Goal: Book appointment/travel/reservation

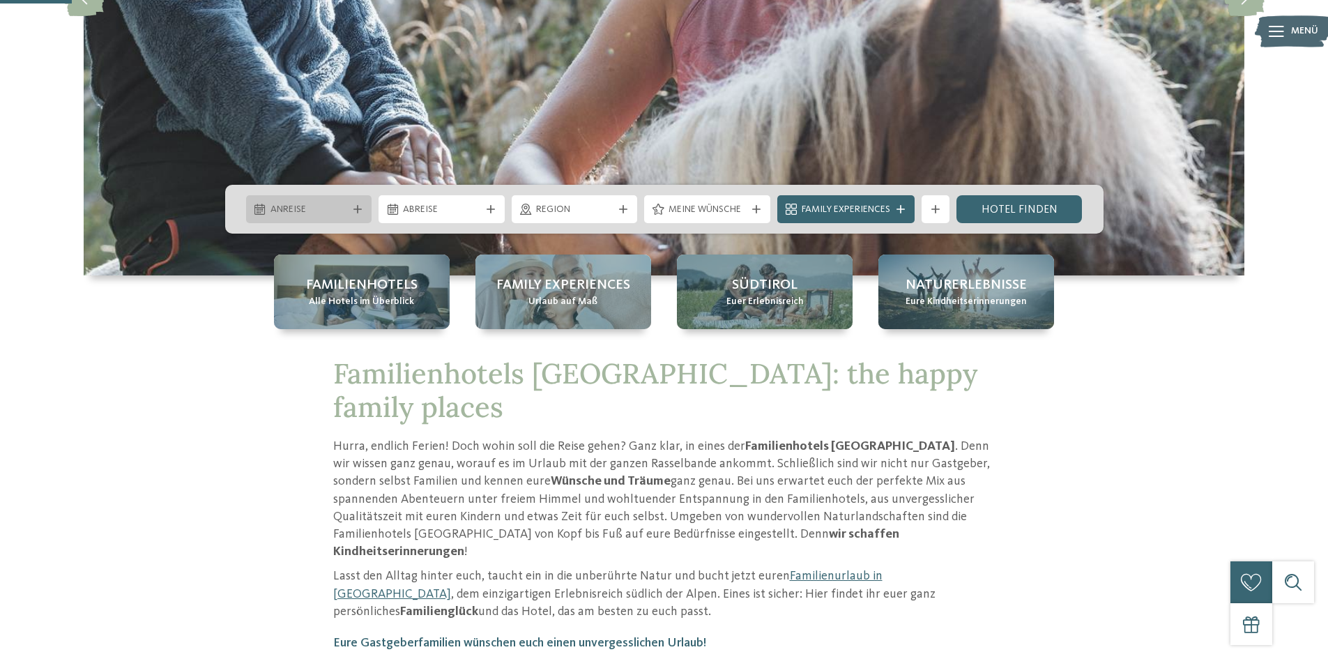
click at [364, 211] on div at bounding box center [358, 209] width 14 height 8
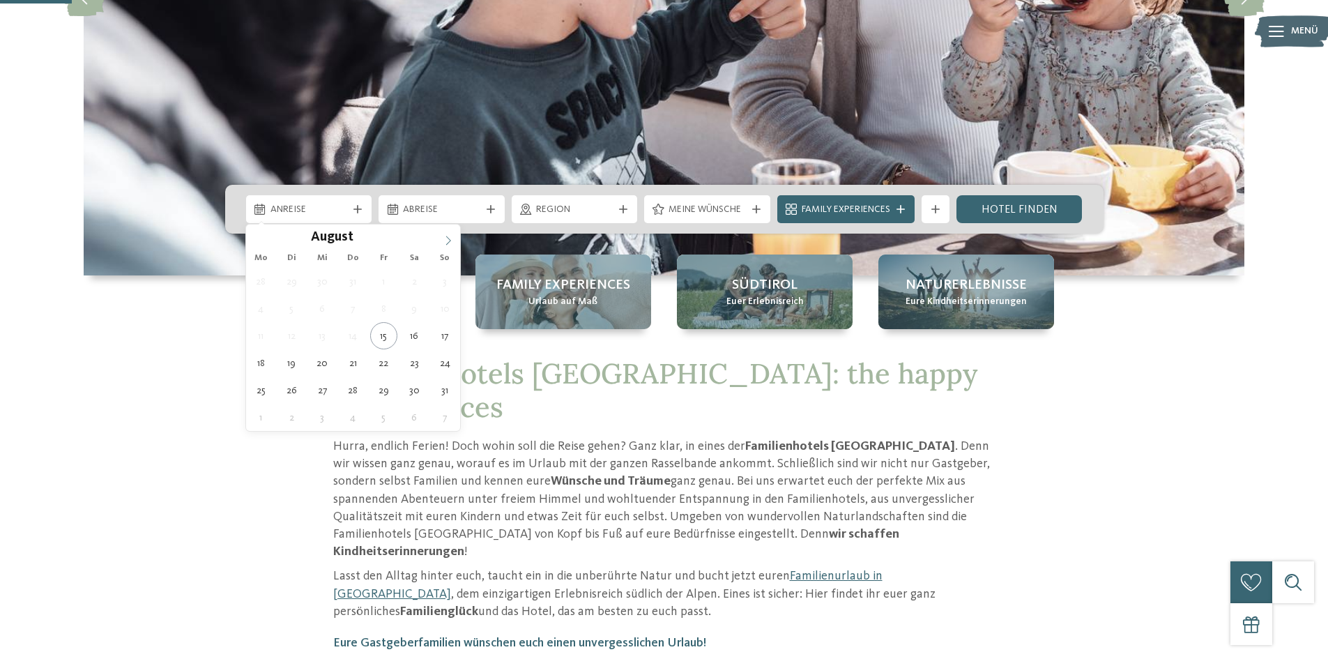
click at [445, 240] on icon at bounding box center [448, 241] width 10 height 10
type div "[DATE]"
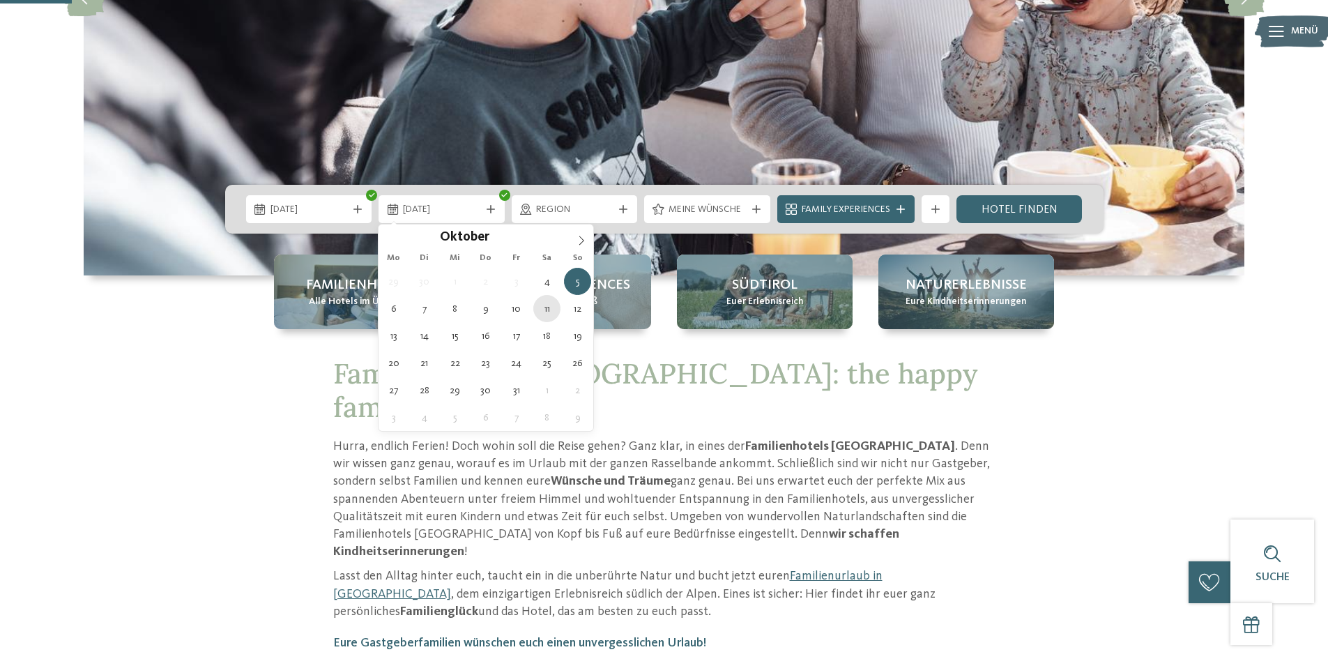
type div "[DATE]"
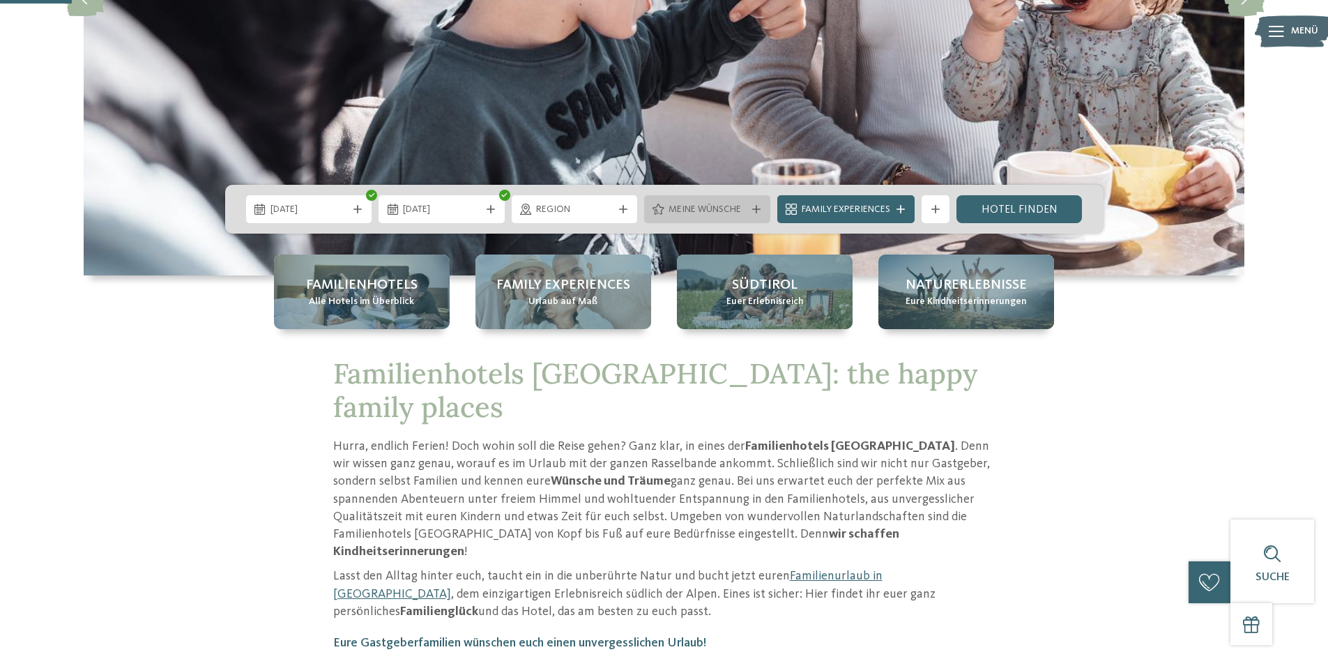
click at [760, 215] on div "Meine Wünsche" at bounding box center [707, 209] width 126 height 28
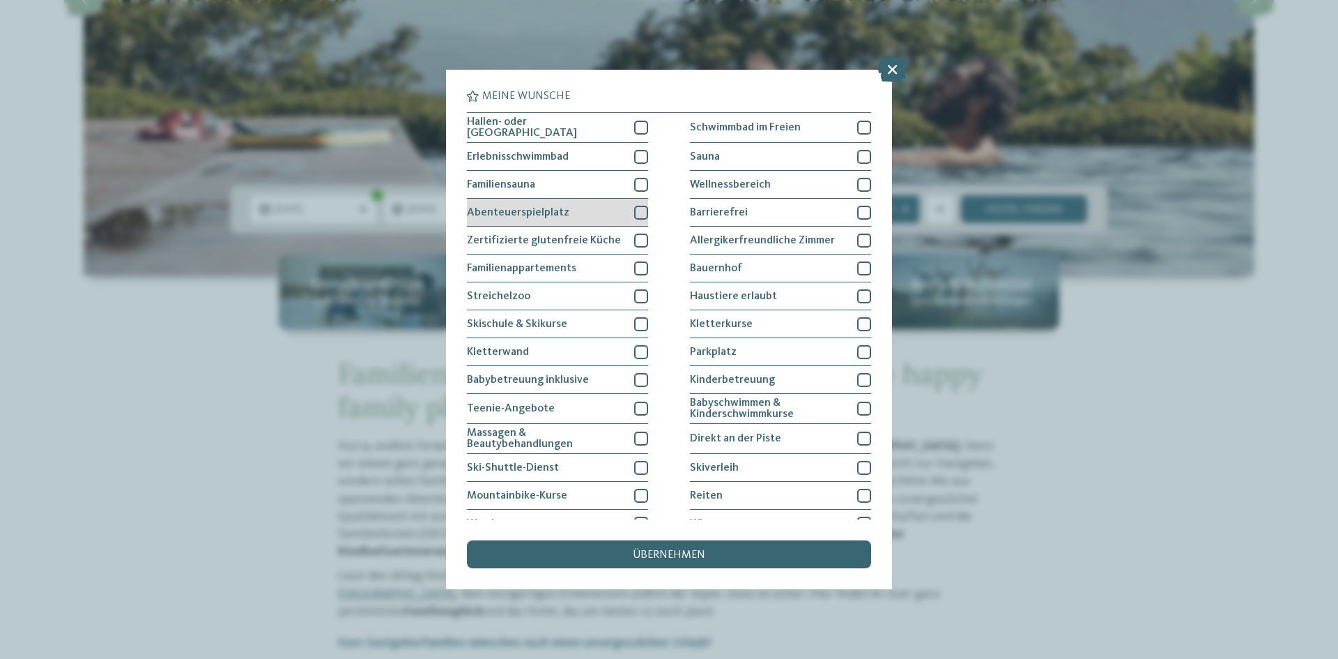
click at [638, 208] on div at bounding box center [641, 213] width 14 height 14
click at [639, 156] on div at bounding box center [641, 157] width 14 height 14
click at [639, 121] on div at bounding box center [641, 128] width 14 height 14
click at [639, 266] on div at bounding box center [641, 268] width 14 height 14
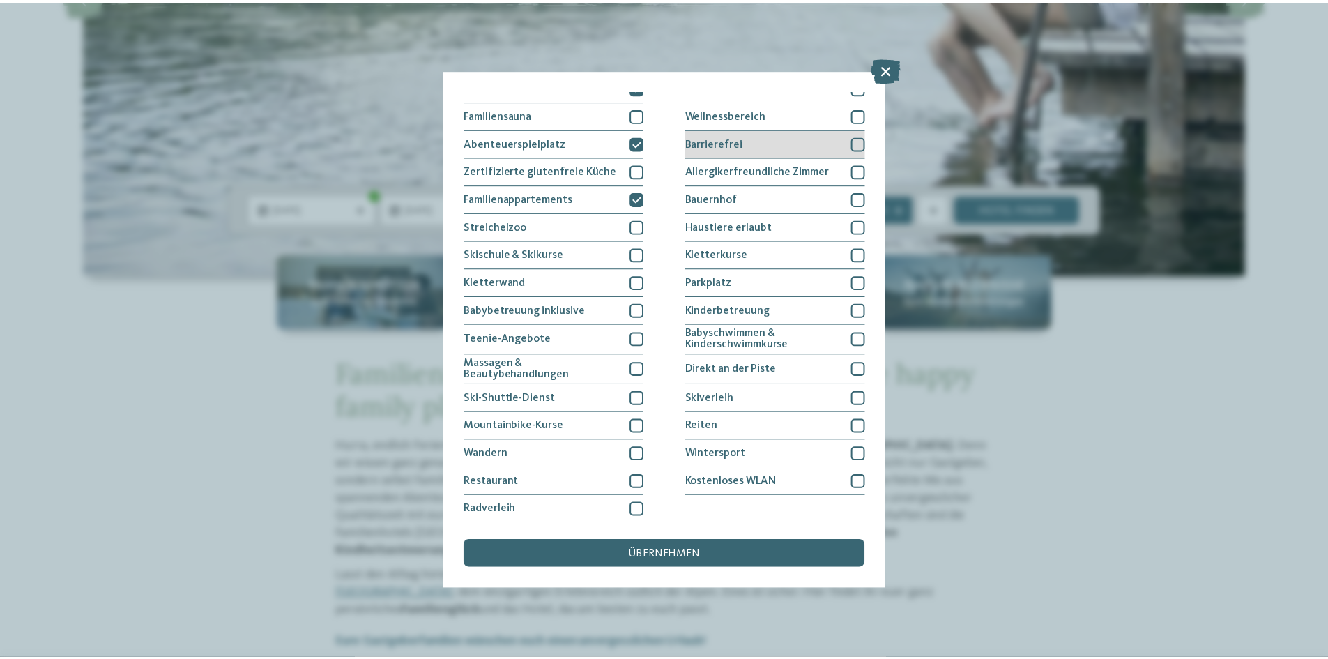
scroll to position [72, 0]
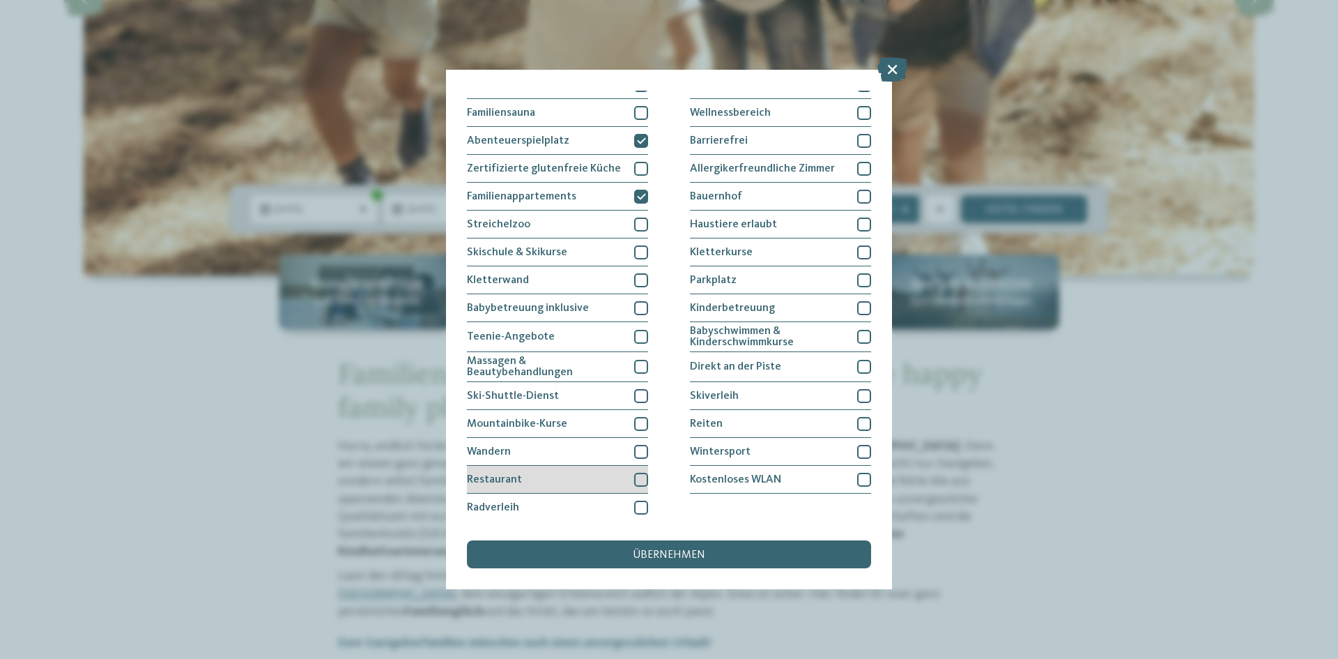
click at [639, 473] on div at bounding box center [641, 480] width 14 height 14
click at [663, 551] on span "übernehmen" at bounding box center [669, 554] width 72 height 11
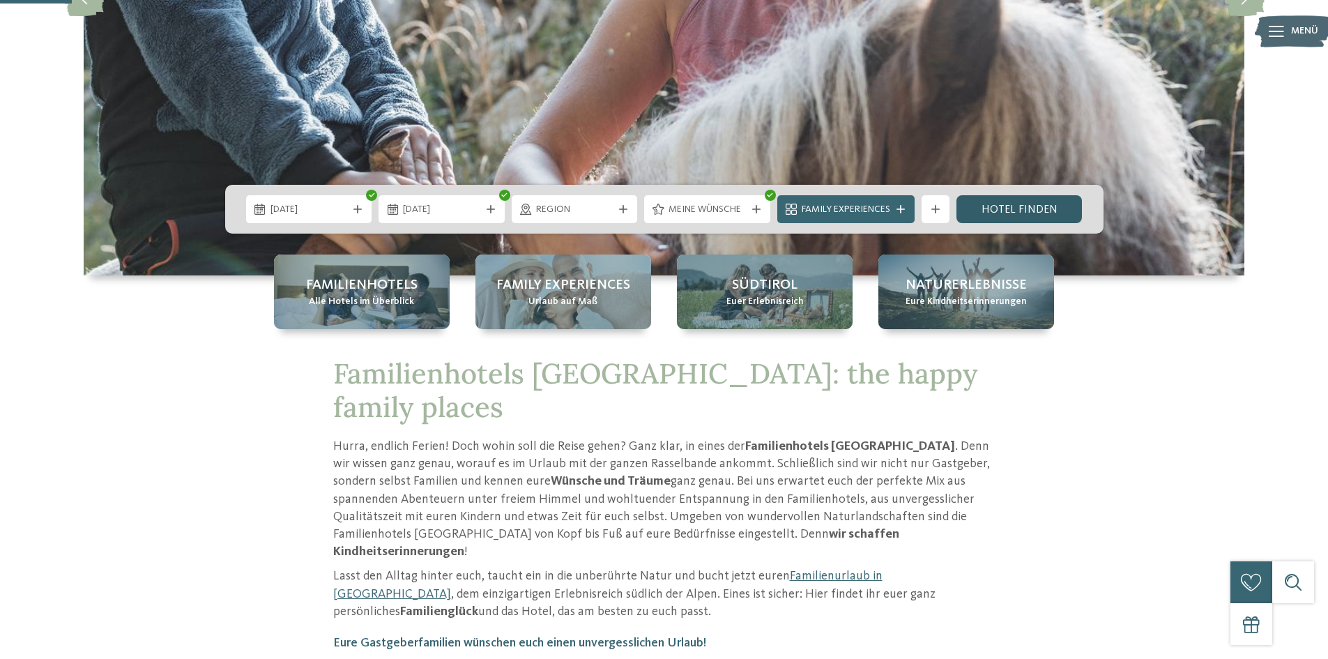
click at [1007, 207] on link "Hotel finden" at bounding box center [1019, 209] width 126 height 28
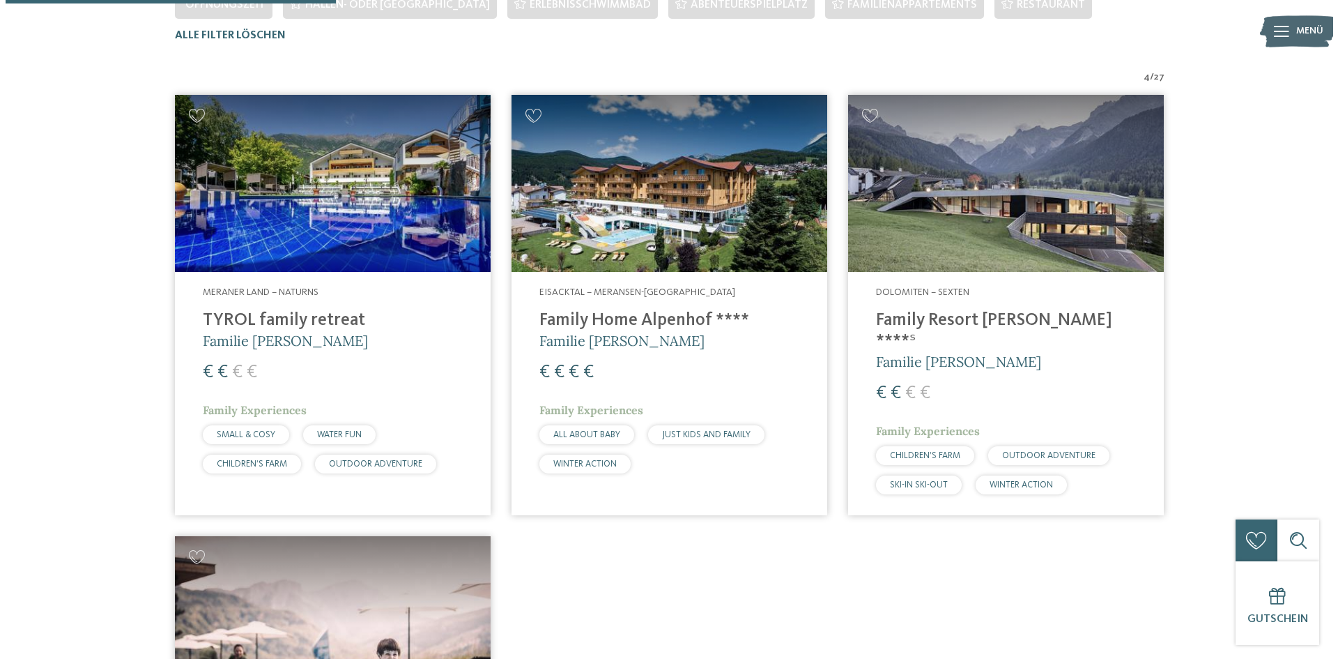
scroll to position [388, 0]
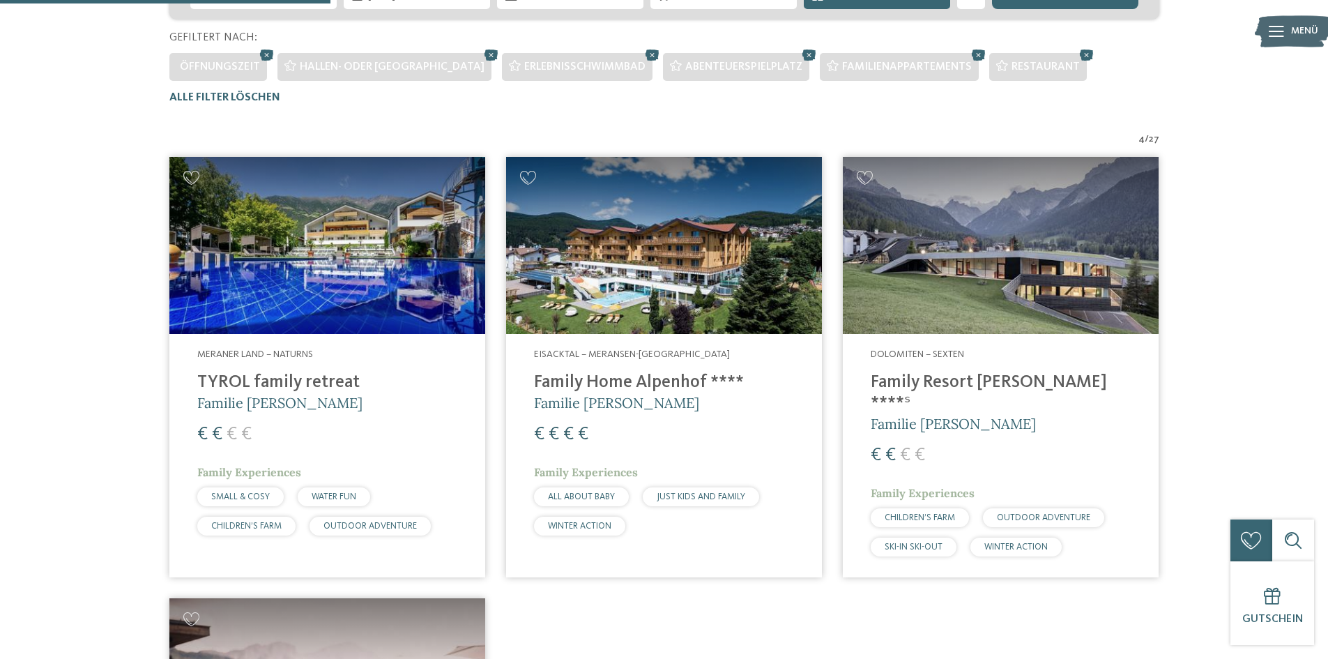
click at [929, 228] on img at bounding box center [1001, 246] width 316 height 178
click at [986, 245] on img at bounding box center [1001, 246] width 316 height 178
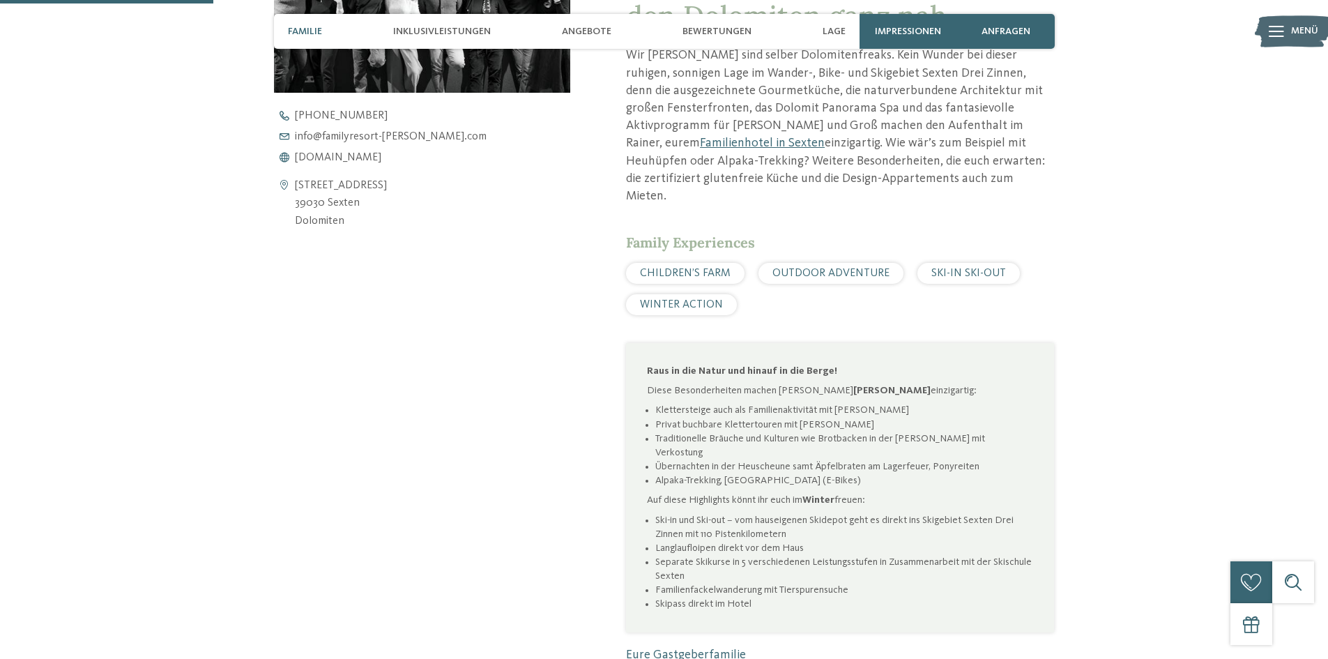
scroll to position [697, 0]
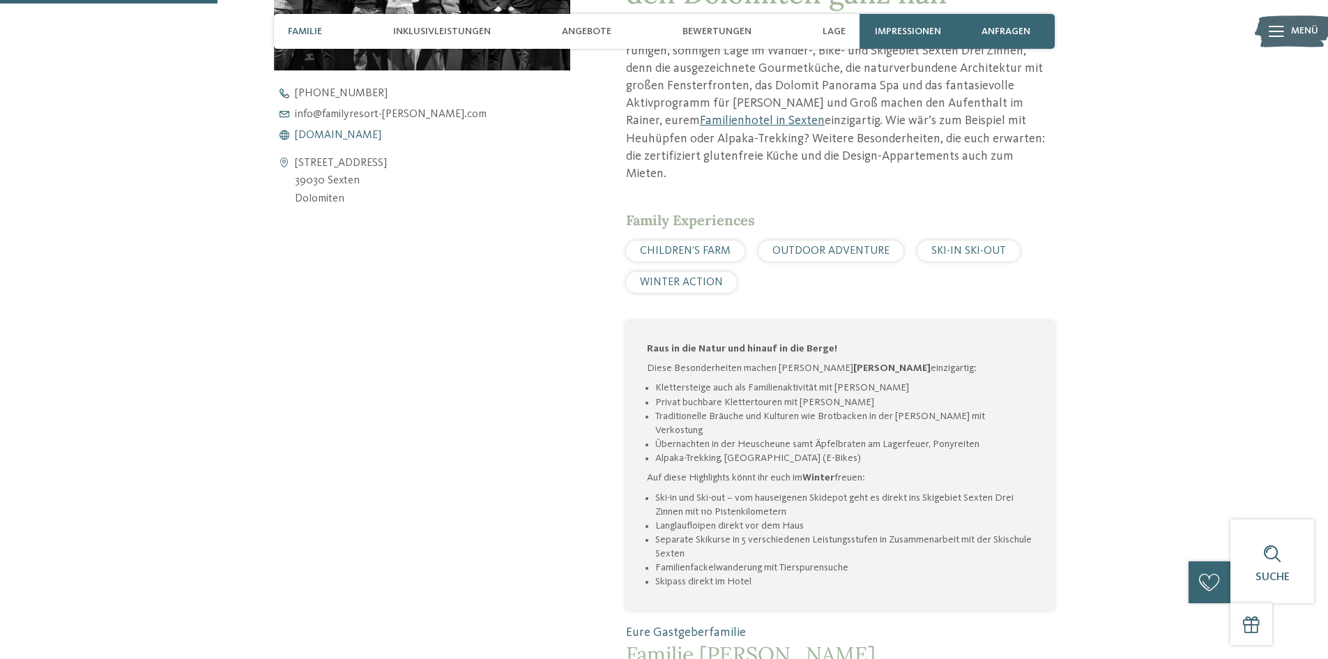
click at [381, 136] on span "www.familyresort-rainer.com" at bounding box center [338, 135] width 86 height 11
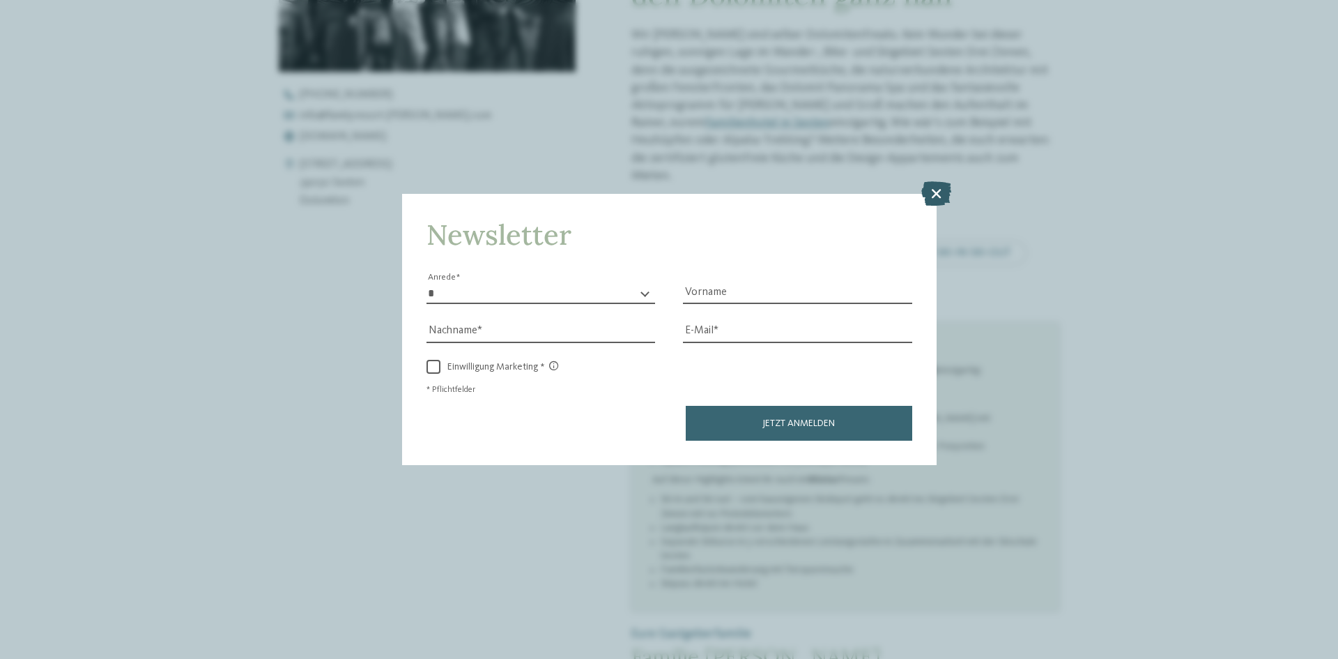
click at [933, 205] on icon at bounding box center [937, 193] width 30 height 24
